Goal: Download file/media: Download file/media

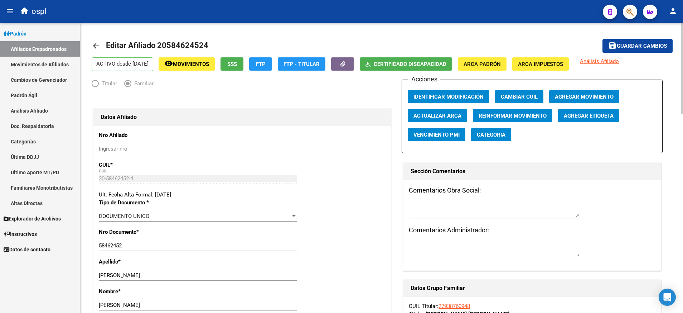
click at [95, 44] on mat-icon "arrow_back" at bounding box center [96, 46] width 9 height 9
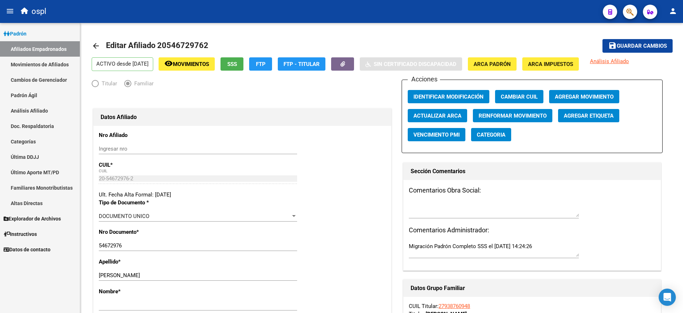
click at [26, 36] on span "Padrón" at bounding box center [15, 34] width 23 height 8
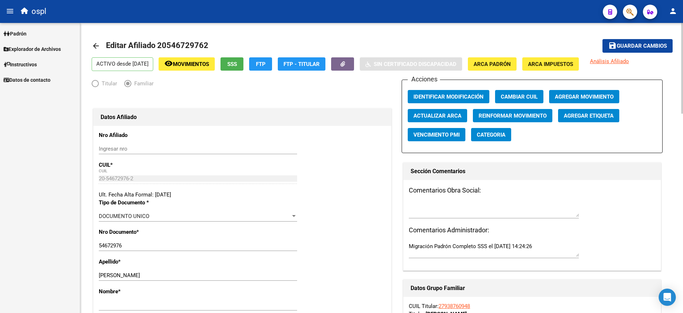
click at [98, 46] on mat-icon "arrow_back" at bounding box center [96, 46] width 9 height 9
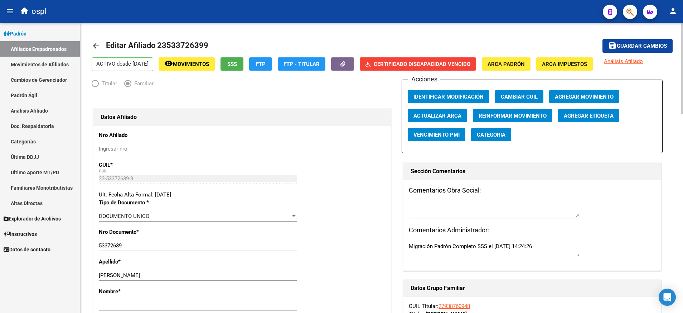
radio input "true"
click at [98, 47] on mat-icon "arrow_back" at bounding box center [96, 46] width 9 height 9
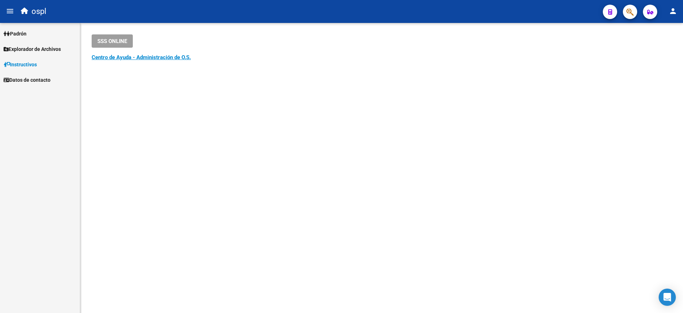
click at [17, 30] on span "Padrón" at bounding box center [15, 34] width 23 height 8
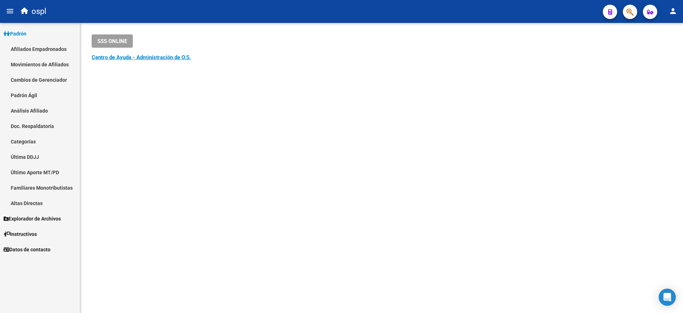
click at [48, 50] on link "Afiliados Empadronados" at bounding box center [40, 48] width 80 height 15
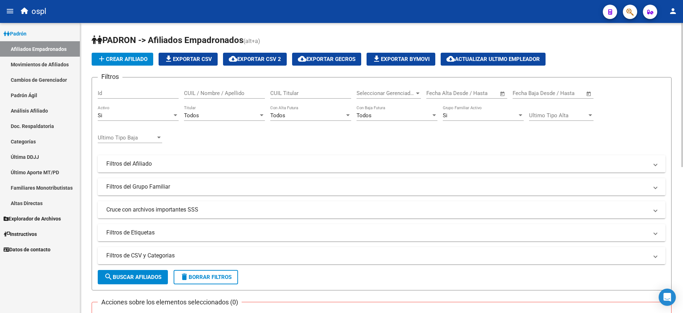
click at [208, 59] on span "file_download Exportar CSV" at bounding box center [188, 59] width 48 height 6
click at [35, 214] on link "Explorador de Archivos" at bounding box center [40, 218] width 80 height 15
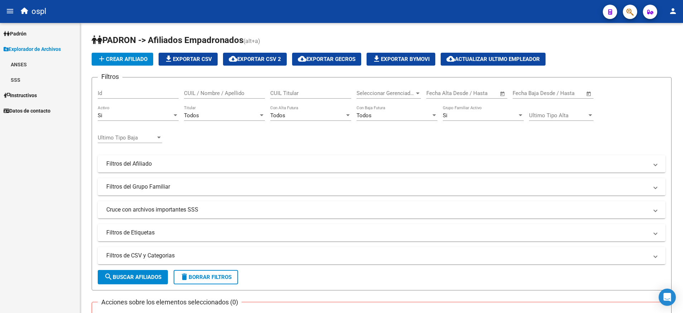
click at [18, 81] on link "SSS" at bounding box center [40, 79] width 80 height 15
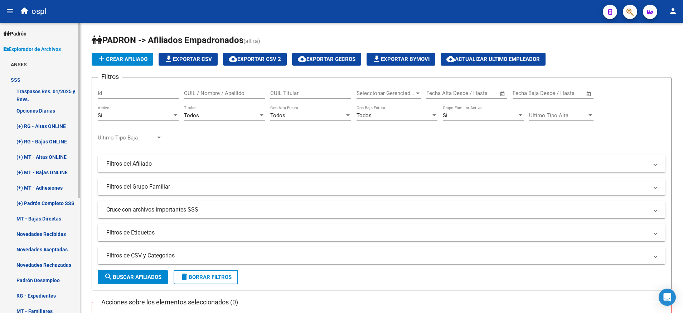
click at [60, 200] on link "(+) Padrón Completo SSS" at bounding box center [40, 202] width 80 height 15
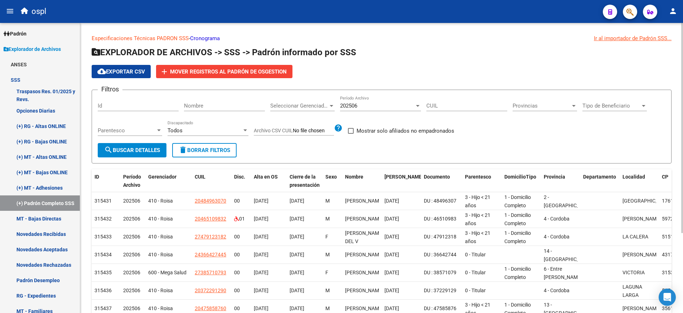
click at [420, 108] on div at bounding box center [418, 106] width 6 height 6
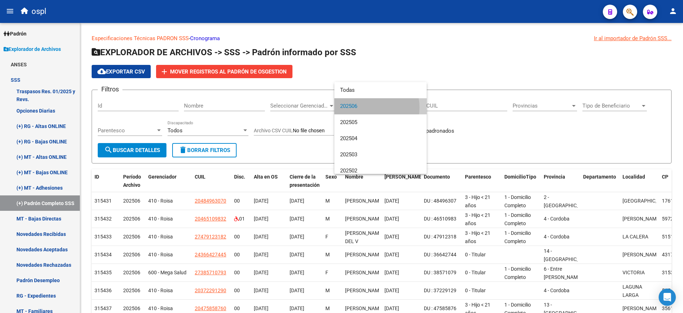
click at [369, 107] on span "202506" at bounding box center [380, 106] width 81 height 16
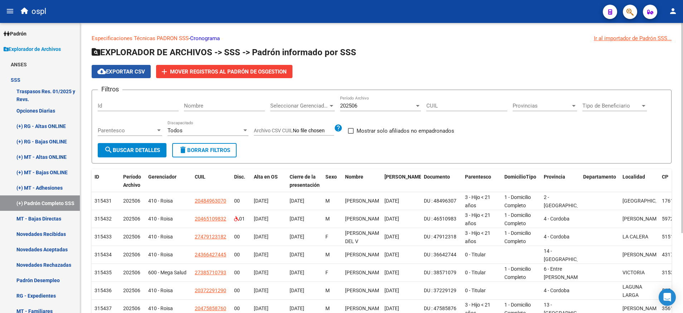
click at [121, 72] on span "cloud_download Exportar CSV" at bounding box center [121, 71] width 48 height 6
click at [683, 230] on html "menu ospl person Firma Express Padrón Afiliados Empadronados Movimientos de Afi…" at bounding box center [341, 156] width 683 height 313
click at [135, 72] on span "cloud_download Exportar CSV" at bounding box center [121, 71] width 48 height 6
